Goal: Task Accomplishment & Management: Manage account settings

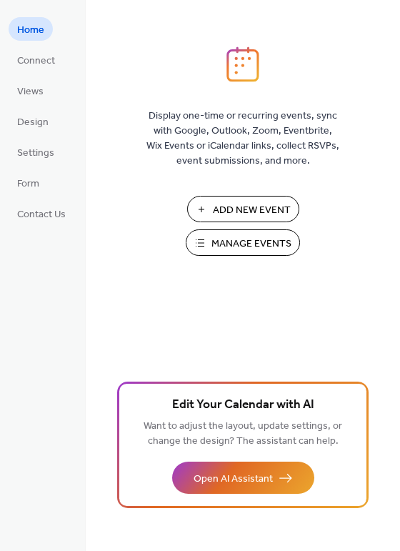
click at [215, 236] on span "Manage Events" at bounding box center [251, 243] width 80 height 15
click at [231, 208] on span "Add New Event" at bounding box center [252, 210] width 78 height 15
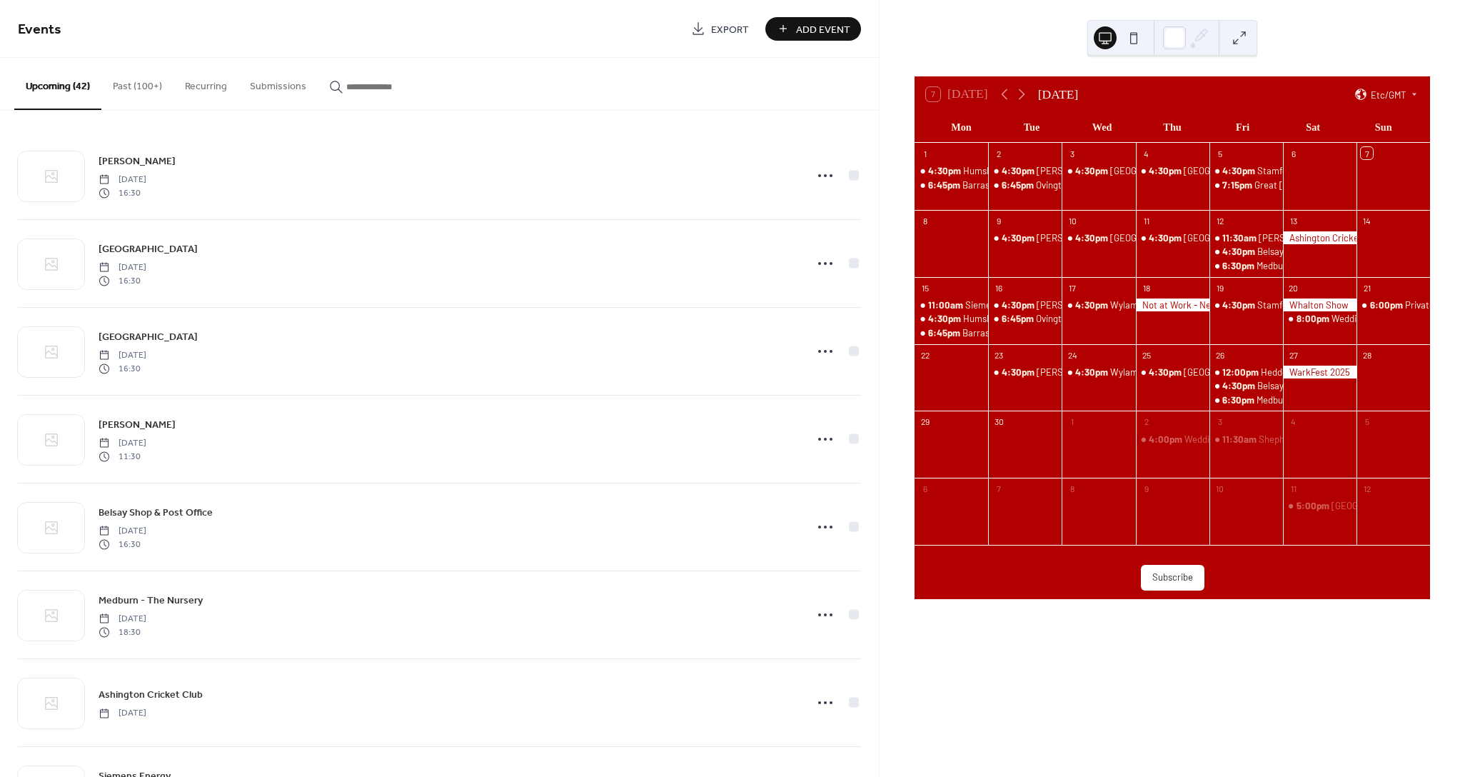
click at [333, 92] on icon "button" at bounding box center [336, 87] width 14 height 14
click at [346, 92] on input "button" at bounding box center [389, 86] width 86 height 15
type input "******"
click at [823, 701] on icon at bounding box center [825, 702] width 23 height 23
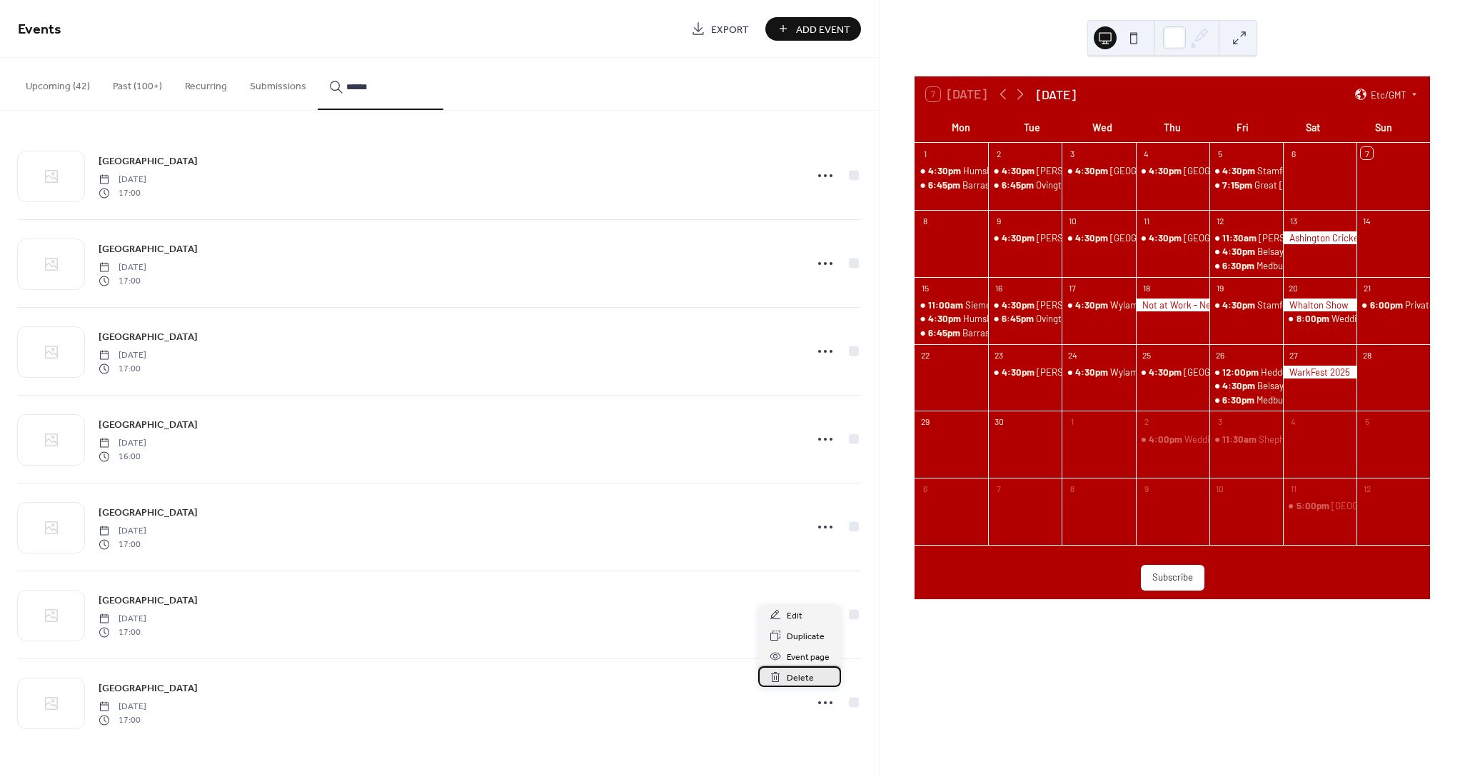
click at [818, 671] on div "Delete" at bounding box center [799, 676] width 83 height 21
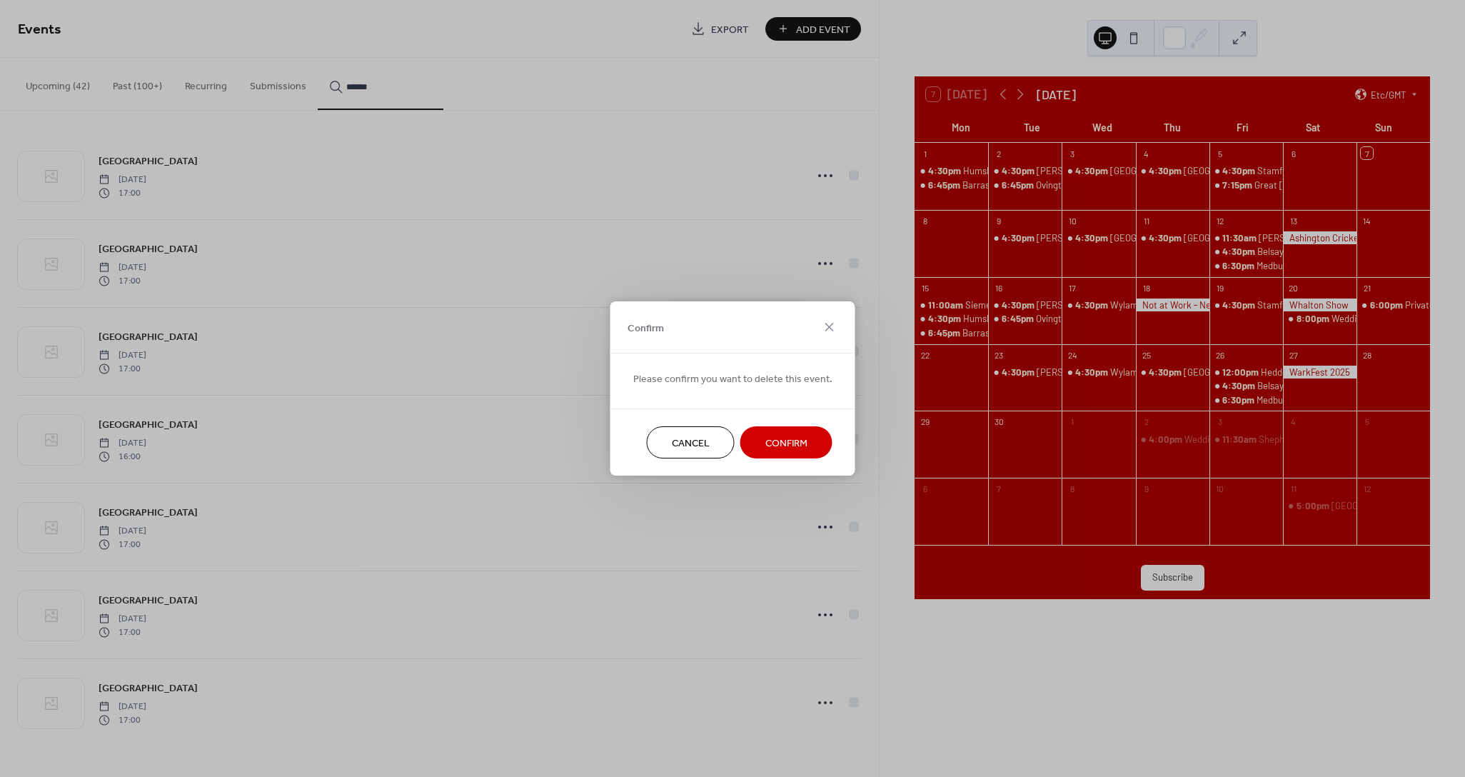
click at [778, 430] on button "Confirm" at bounding box center [787, 442] width 92 height 32
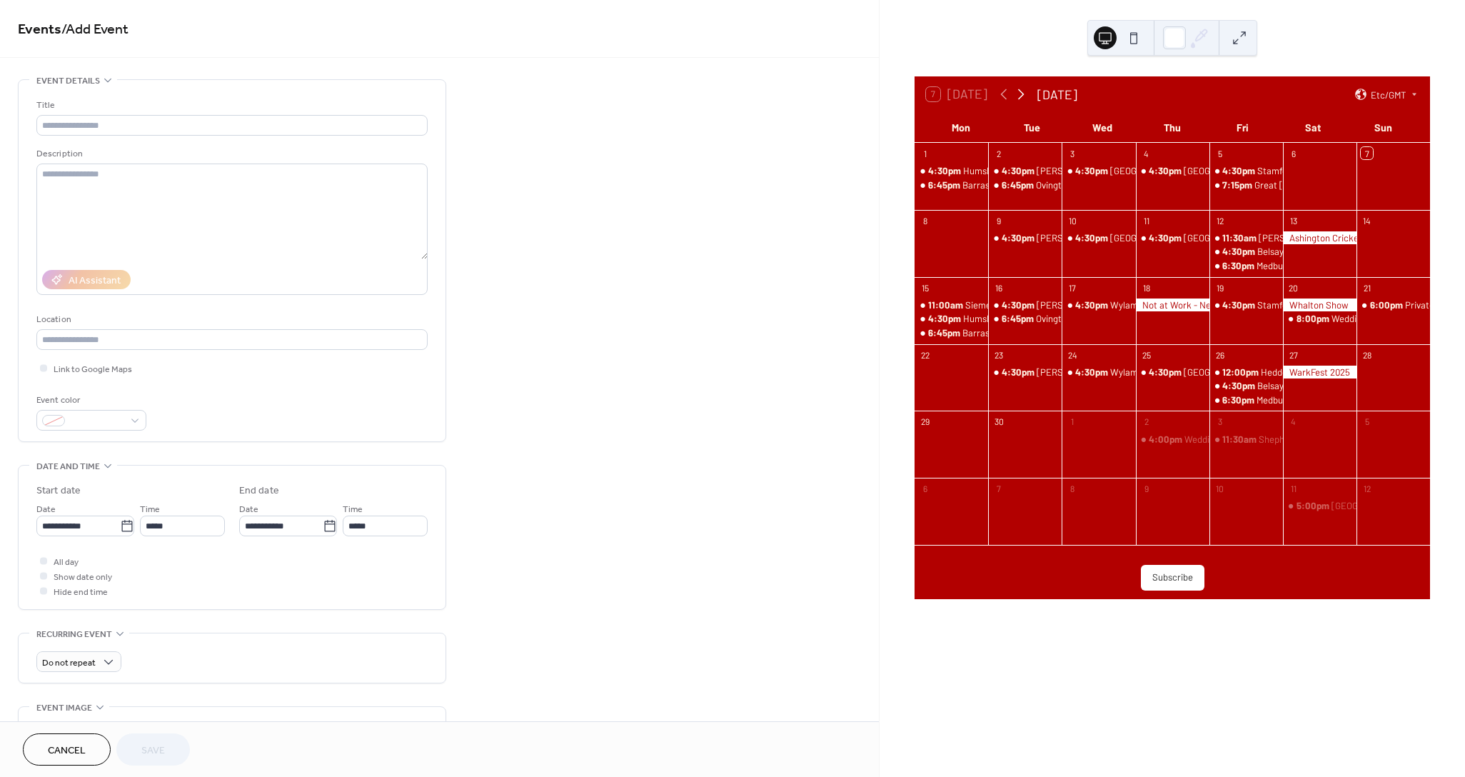
click at [1018, 99] on icon at bounding box center [1021, 94] width 17 height 17
click at [1018, 99] on icon at bounding box center [1020, 94] width 17 height 17
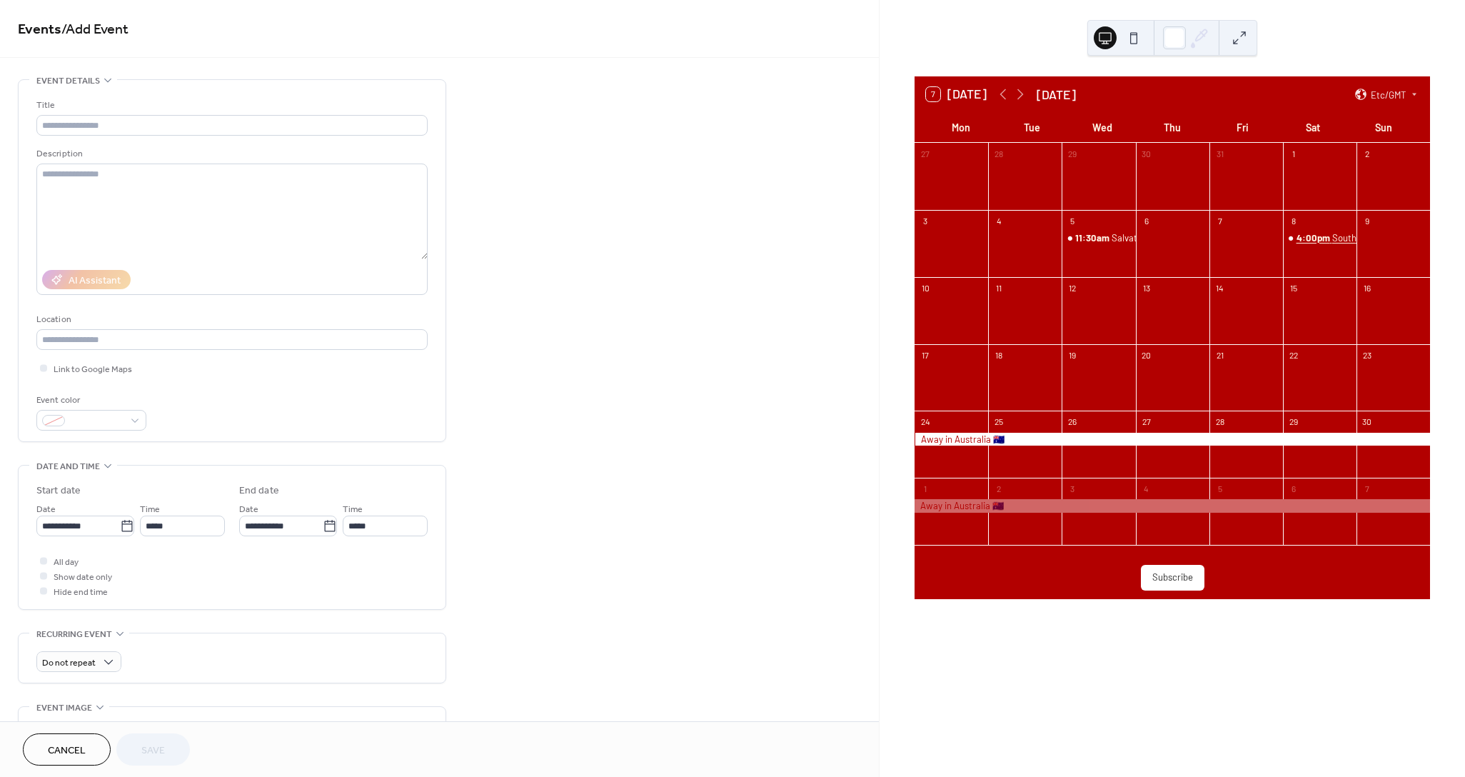
click at [1313, 239] on span "4:00pm" at bounding box center [1315, 237] width 36 height 13
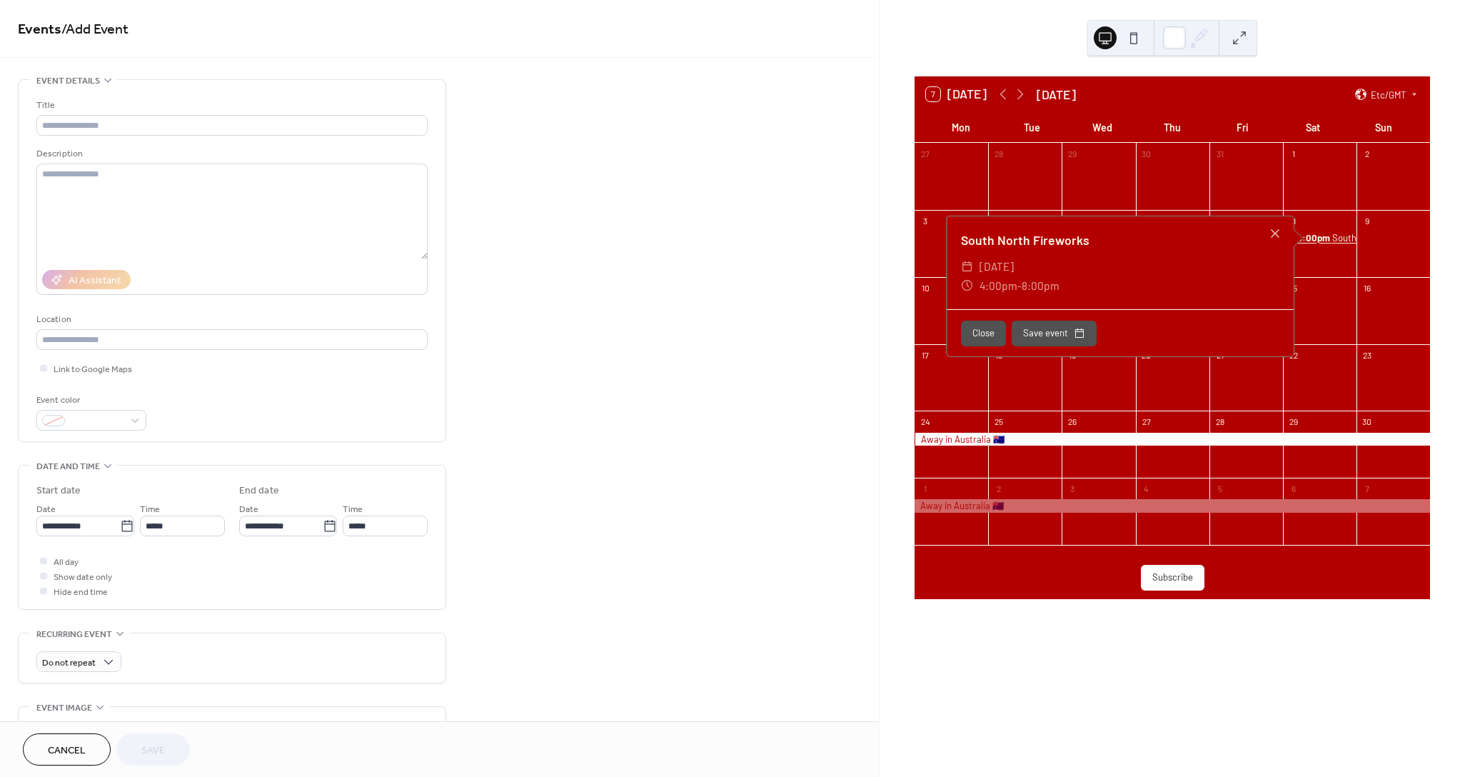
click at [1313, 239] on span "4:00pm" at bounding box center [1315, 237] width 36 height 13
click at [1285, 75] on div "7 [DATE] [DATE] Etc/GMT Mon Tue Wed Thu Fri Sat Sun 27 28 29 30 31 1 2 3 4 5 11…" at bounding box center [1173, 388] width 586 height 777
